Goal: Task Accomplishment & Management: Complete application form

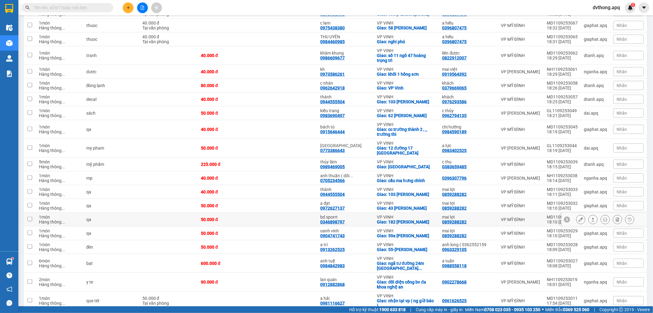
scroll to position [665, 0]
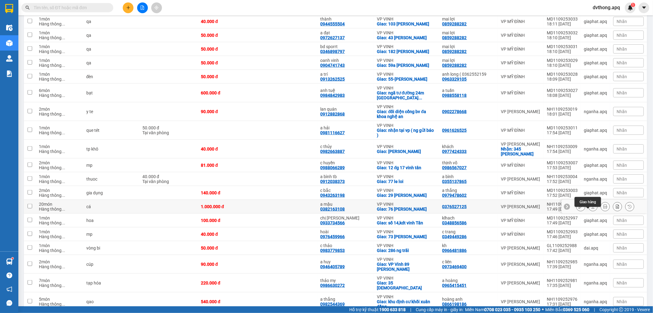
click at [589, 212] on button at bounding box center [593, 206] width 9 height 11
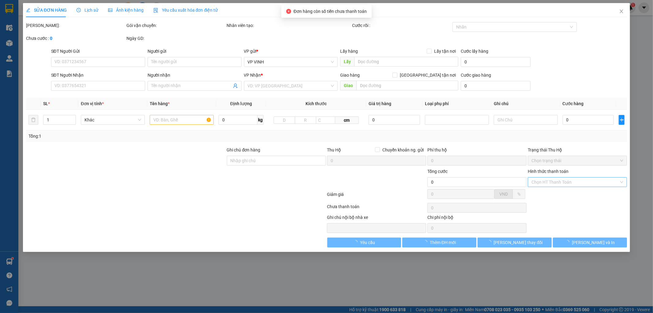
type input "0376527125"
type input "0382163108"
type input "a mậu"
checkbox input "true"
type input "76 [PERSON_NAME]"
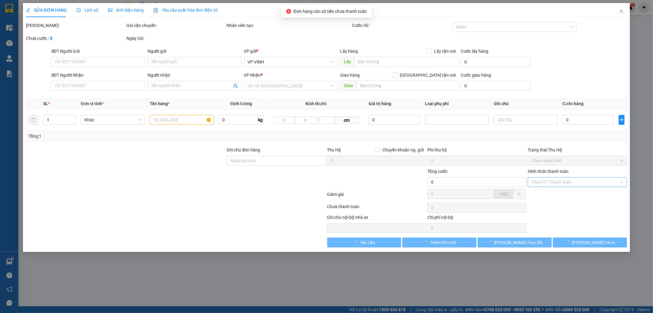
type input "1.000.000"
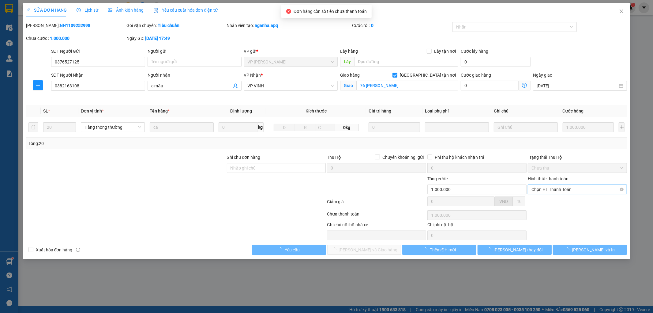
click at [551, 180] on label "Hình thức thanh toán" at bounding box center [548, 178] width 41 height 5
click at [551, 185] on input "Hình thức thanh toán" at bounding box center [576, 189] width 88 height 9
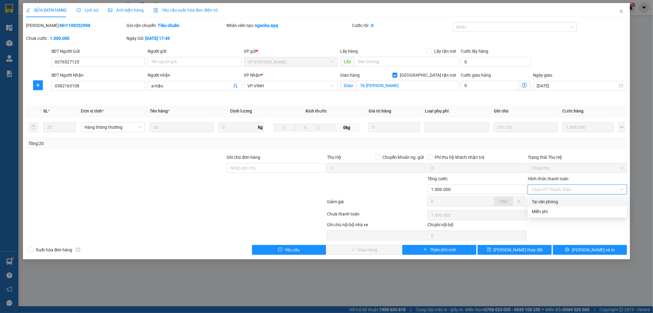
click at [533, 198] on div "Tại văn phòng" at bounding box center [578, 201] width 92 height 7
type input "0"
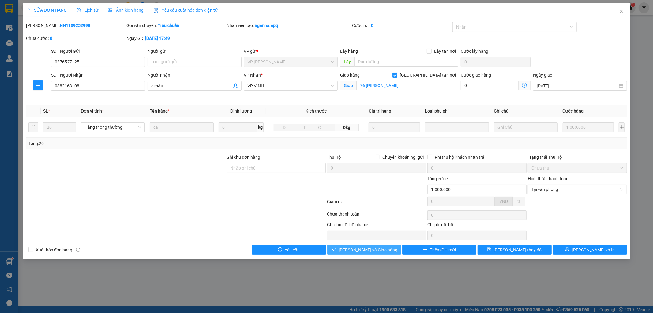
click at [363, 250] on span "[PERSON_NAME] và Giao hàng" at bounding box center [368, 249] width 59 height 7
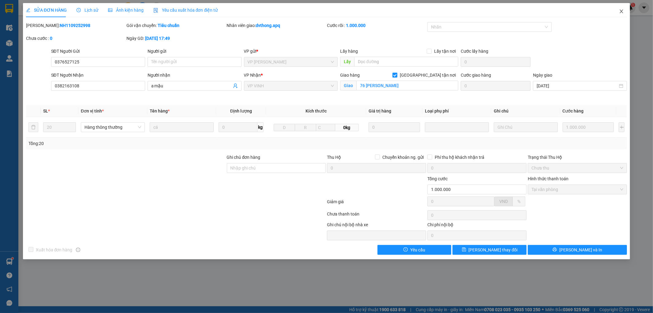
click at [621, 12] on icon "close" at bounding box center [621, 11] width 3 height 4
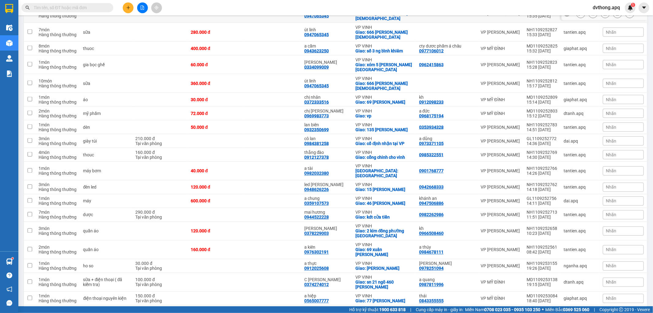
scroll to position [612, 0]
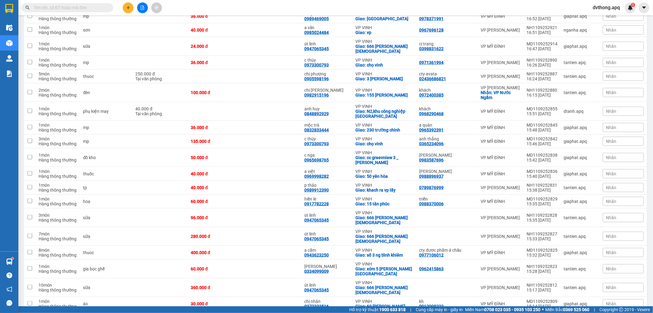
click at [616, 5] on span "dvthong.apq" at bounding box center [606, 8] width 37 height 8
click at [611, 19] on span "Đăng xuất" at bounding box center [610, 19] width 26 height 7
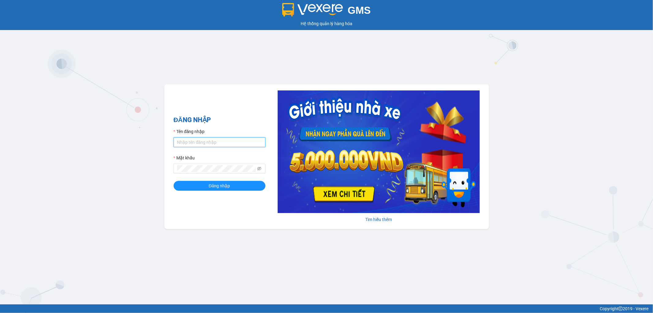
click at [189, 143] on input "Tên đăng nhập" at bounding box center [220, 142] width 92 height 10
type input "son.apq"
click at [174, 181] on button "Đăng nhập" at bounding box center [220, 186] width 92 height 10
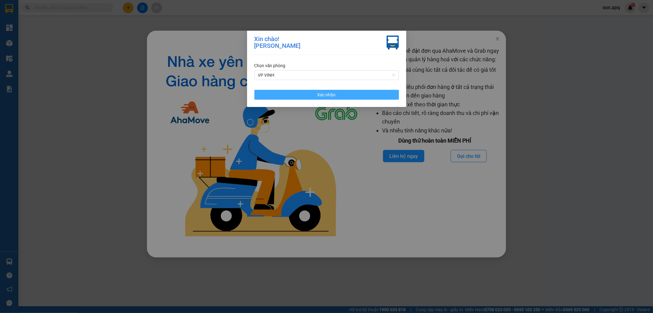
click at [320, 93] on span "Xác nhận" at bounding box center [327, 94] width 18 height 7
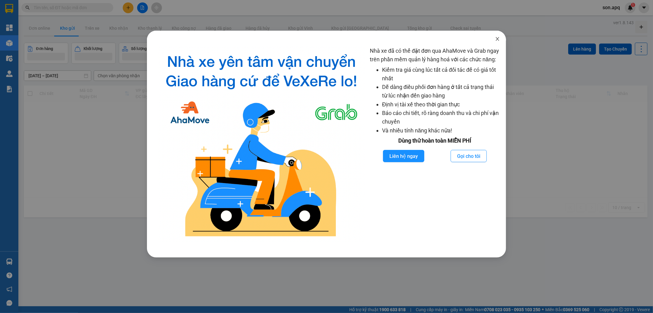
click at [495, 38] on icon "close" at bounding box center [497, 38] width 5 height 5
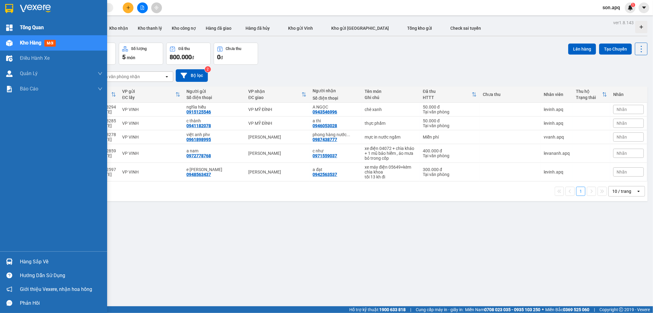
click at [35, 25] on span "Tổng Quan" at bounding box center [32, 28] width 24 height 8
